Goal: Navigation & Orientation: Understand site structure

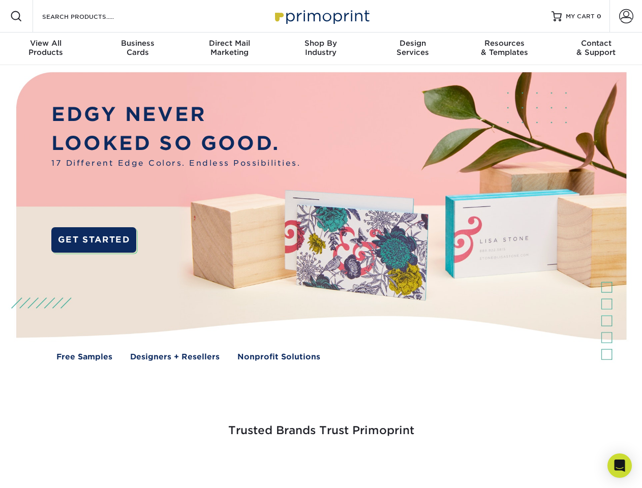
click at [625, 16] on span at bounding box center [626, 16] width 14 height 14
click at [46, 49] on div "View All Products" at bounding box center [45, 48] width 91 height 18
click at [137, 49] on div "Business Cards" at bounding box center [136, 48] width 91 height 18
click at [229, 49] on div "Direct Mail Marketing" at bounding box center [228, 48] width 91 height 18
click at [321, 49] on div "Shop By Industry" at bounding box center [320, 48] width 91 height 18
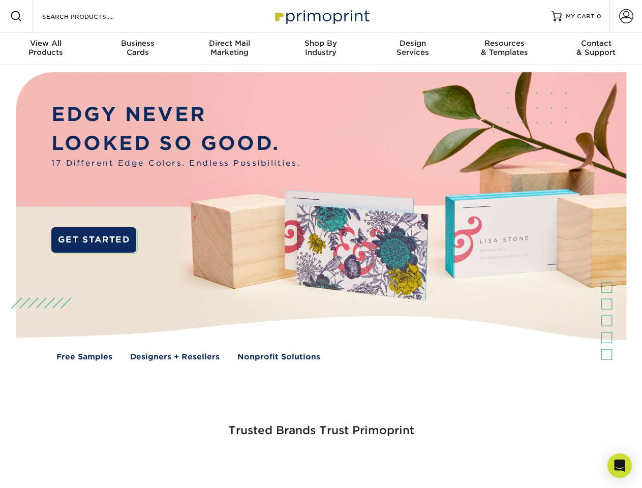
click at [413, 49] on div "Design Services" at bounding box center [412, 48] width 91 height 18
click at [504, 49] on div "Resources & Templates" at bounding box center [503, 48] width 91 height 18
click at [596, 49] on div "Contact & Support" at bounding box center [595, 48] width 91 height 18
click at [619, 465] on icon "Open Intercom Messenger" at bounding box center [619, 465] width 11 height 12
